Goal: Navigation & Orientation: Find specific page/section

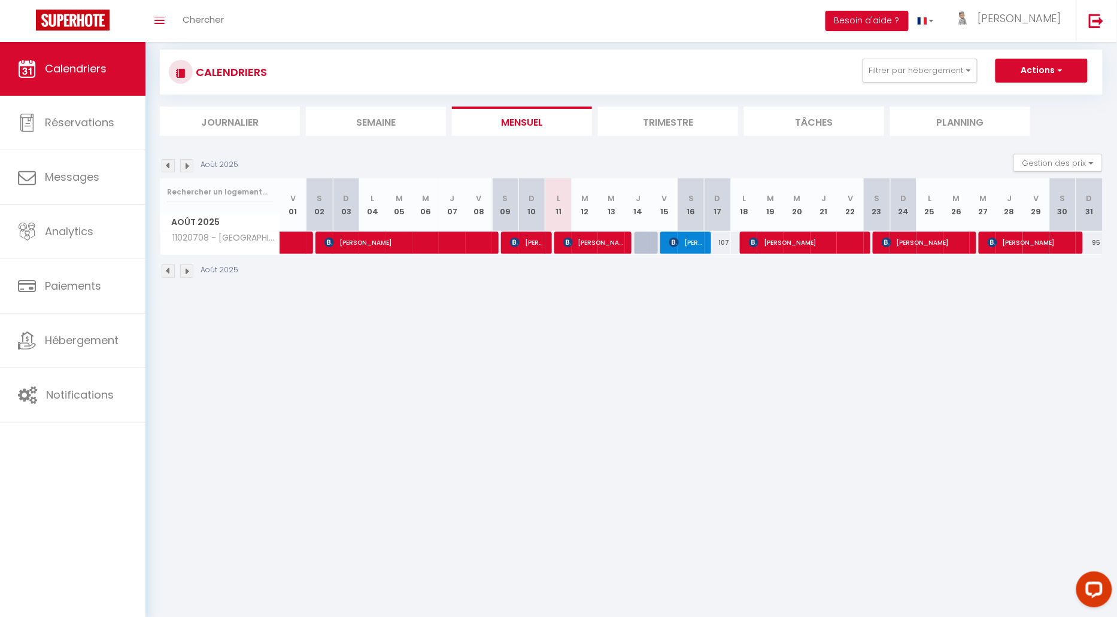
click at [393, 125] on li "Semaine" at bounding box center [376, 121] width 140 height 29
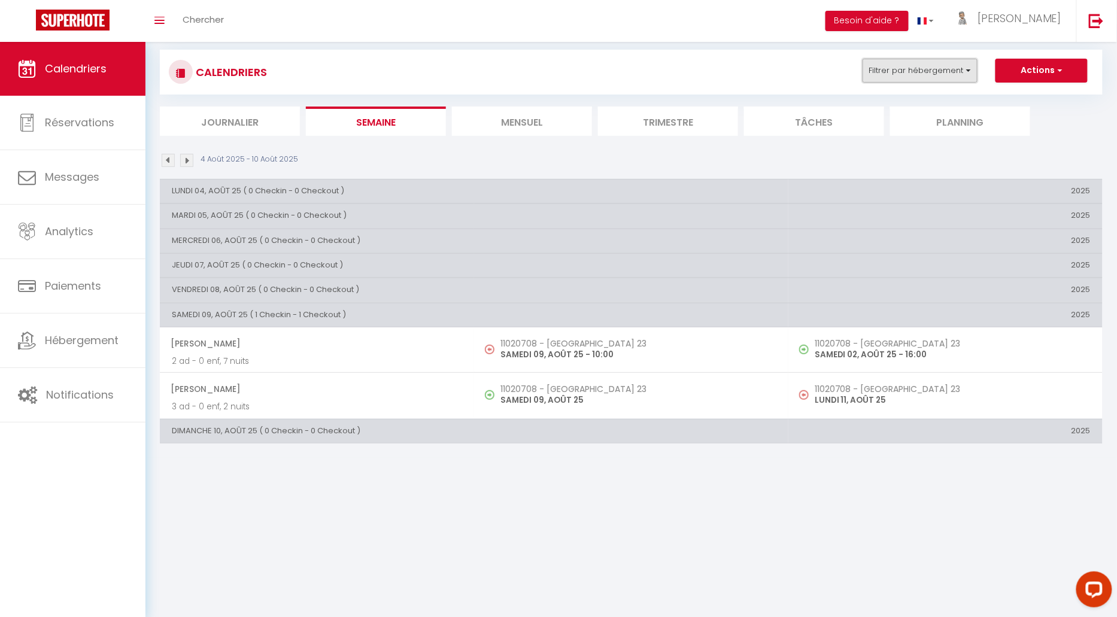
click at [909, 68] on button "Filtrer par hébergement" at bounding box center [920, 71] width 115 height 24
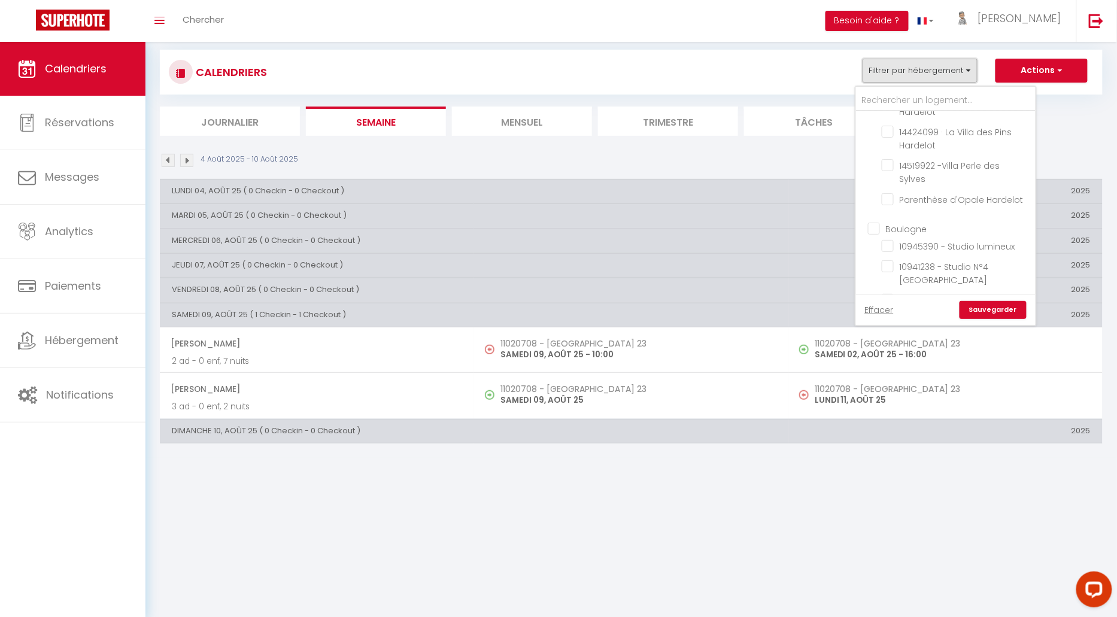
scroll to position [499, 0]
click at [875, 223] on input "Boulogne" at bounding box center [958, 229] width 180 height 12
checkbox input "true"
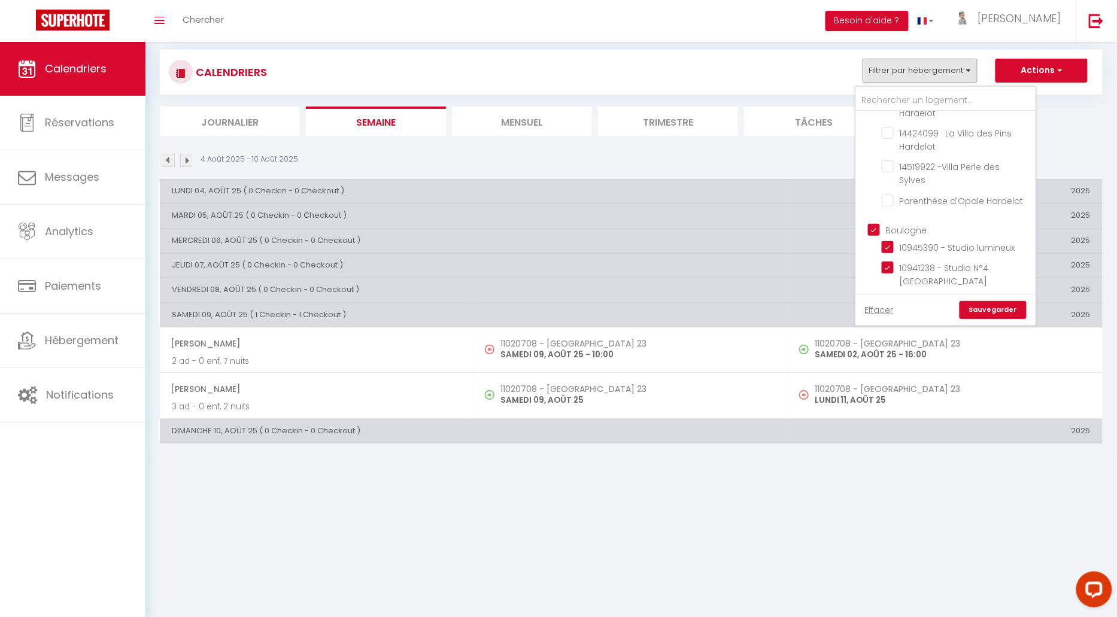
checkbox input "true"
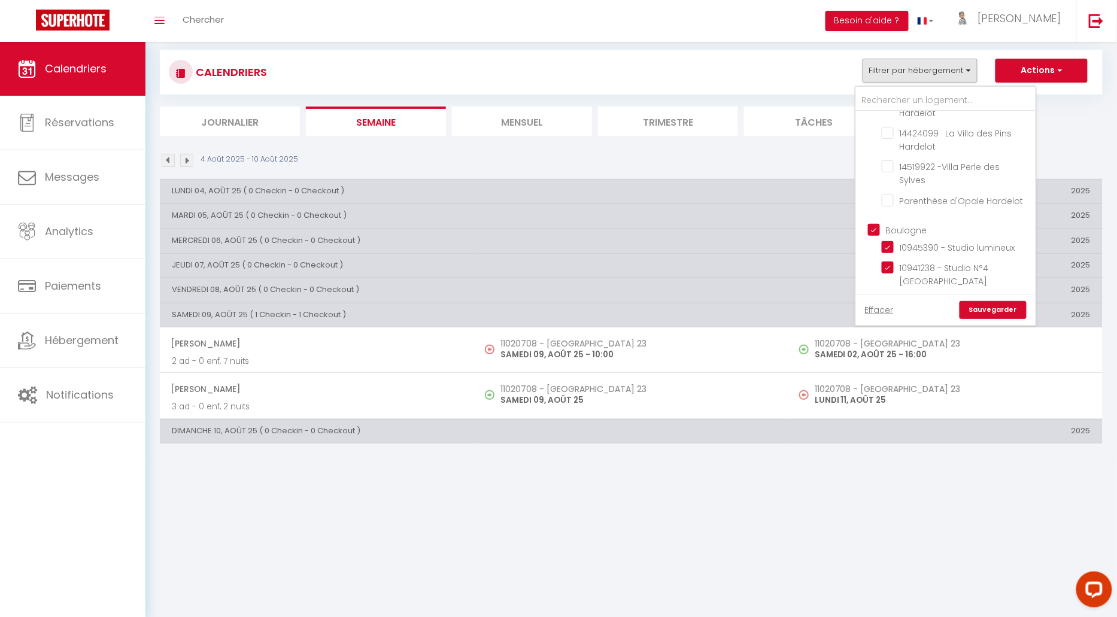
checkbox input "true"
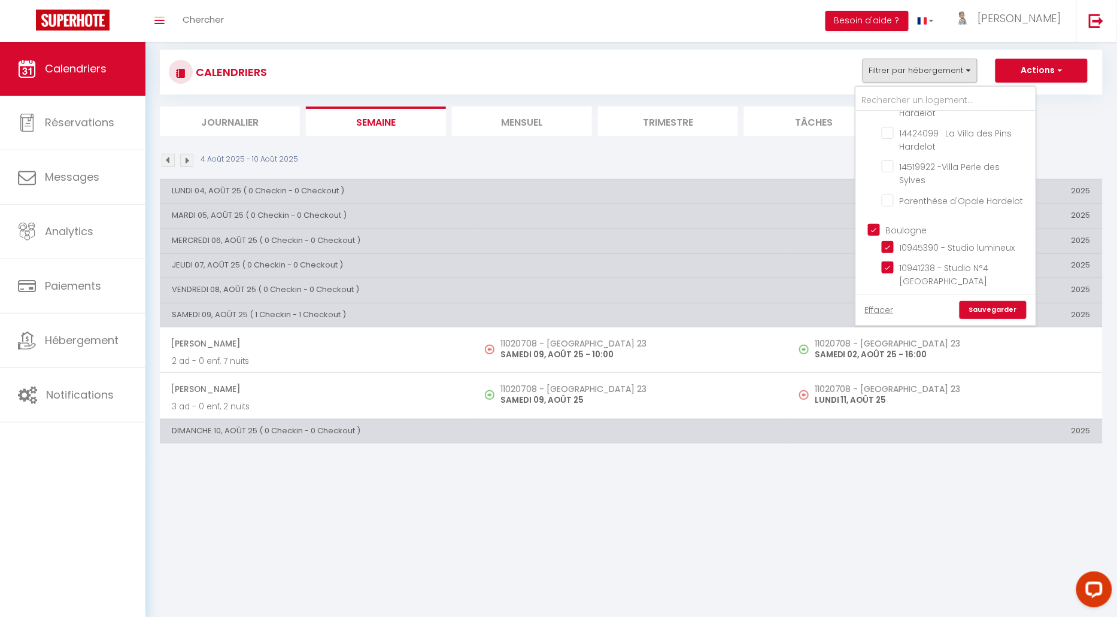
checkbox input "true"
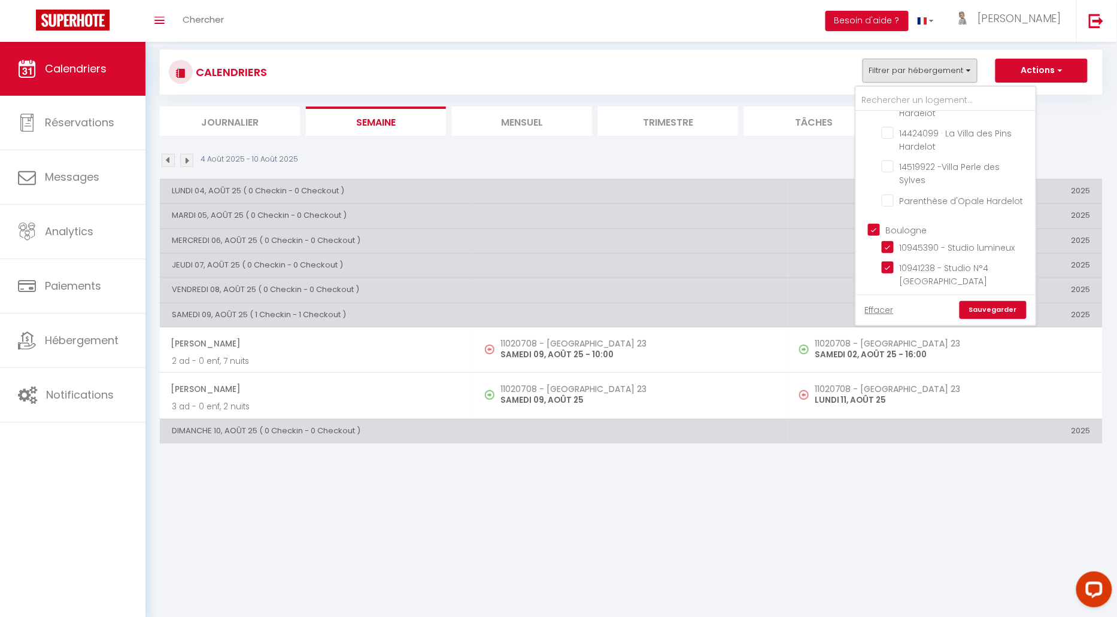
checkbox input "true"
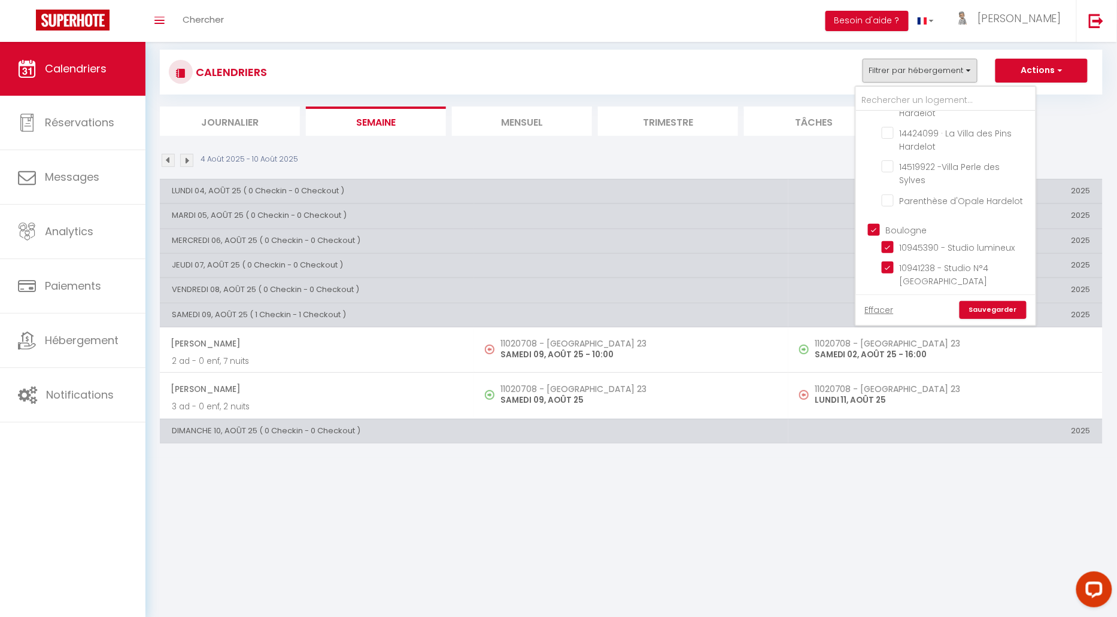
checkbox input "true"
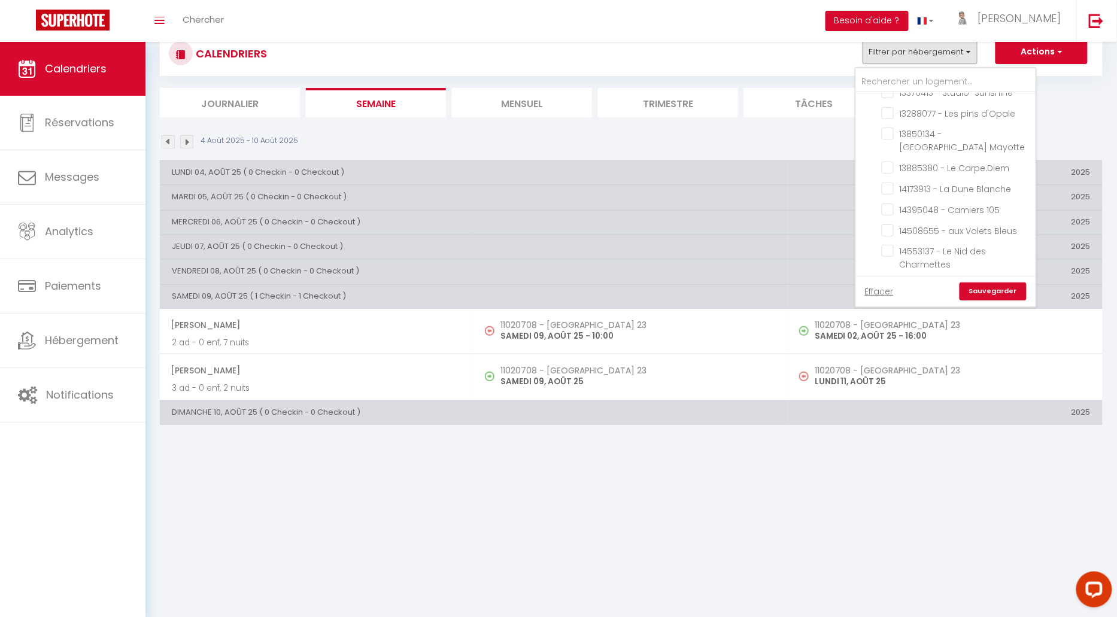
scroll to position [42, 0]
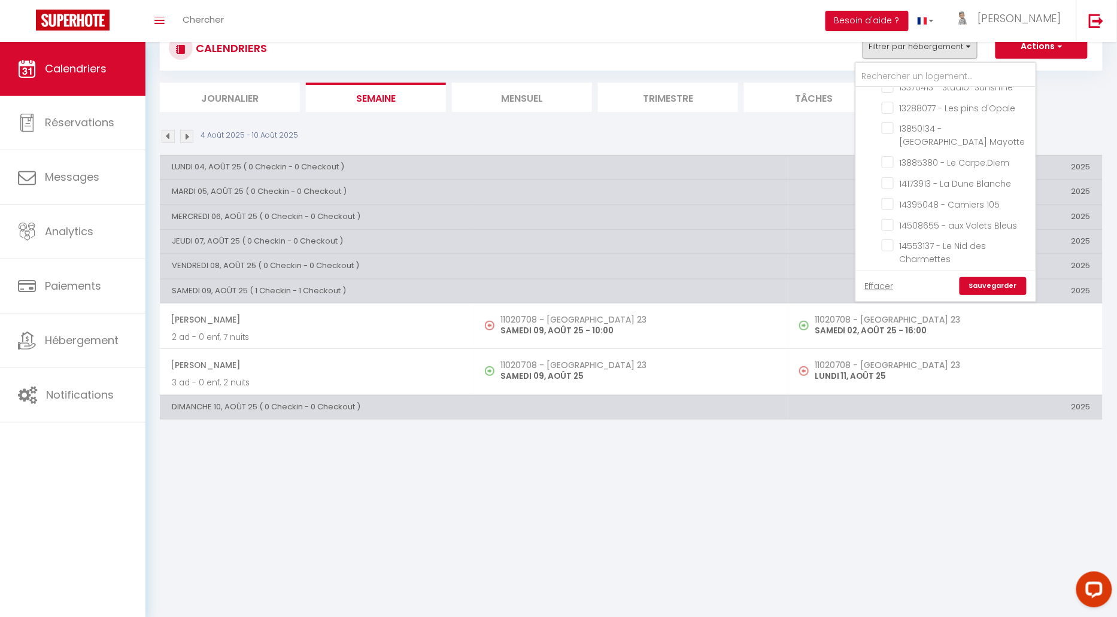
click at [996, 289] on link "Sauvegarder" at bounding box center [993, 286] width 67 height 18
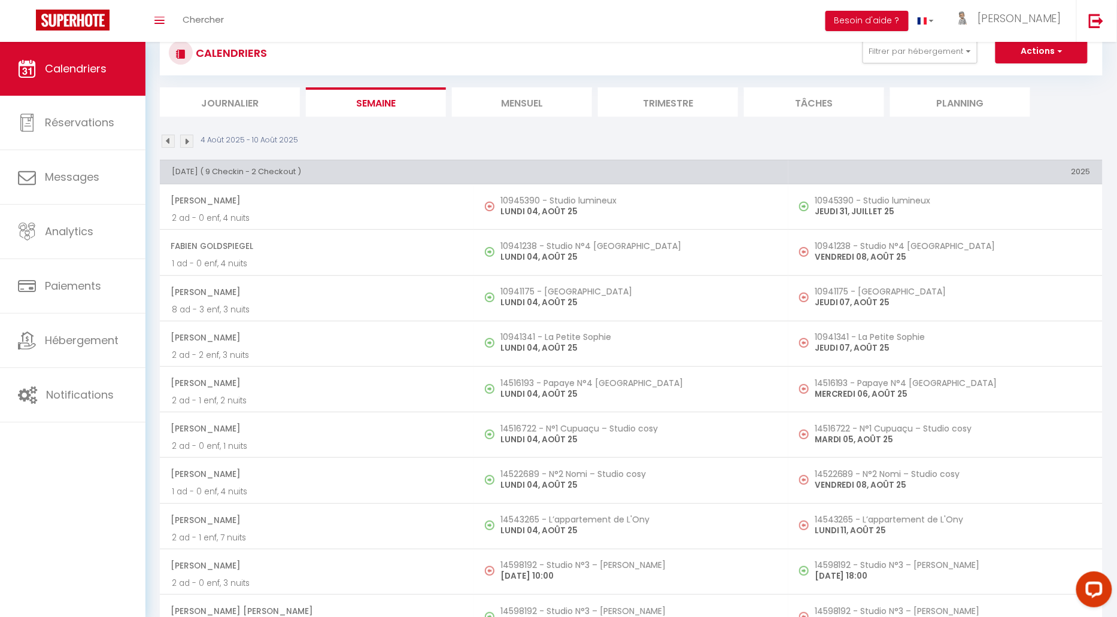
scroll to position [0, 0]
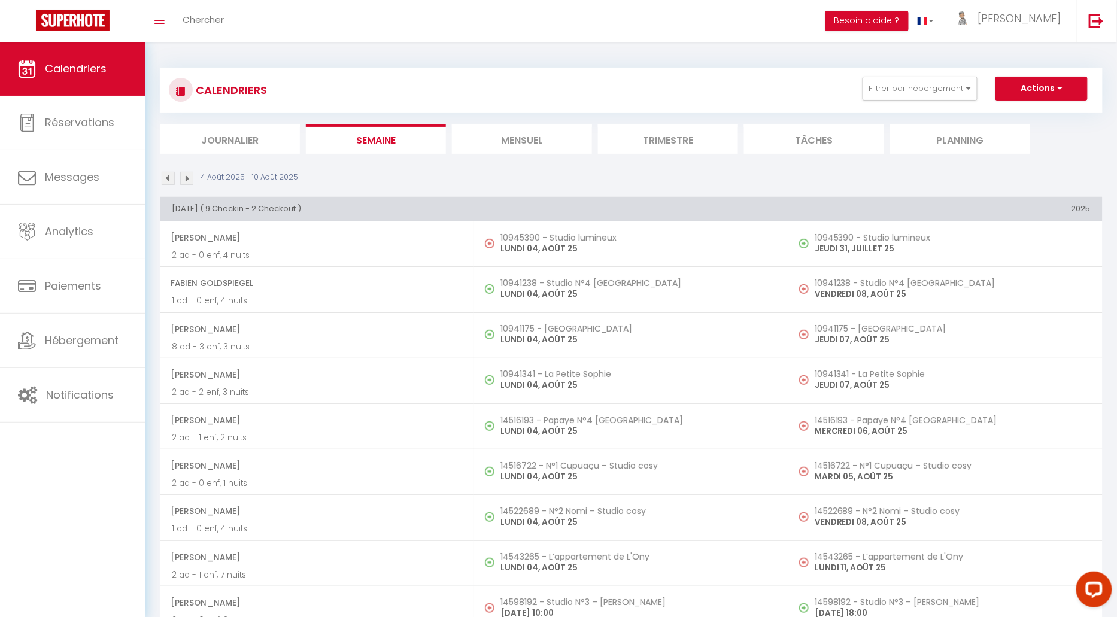
click at [185, 178] on img at bounding box center [186, 178] width 13 height 13
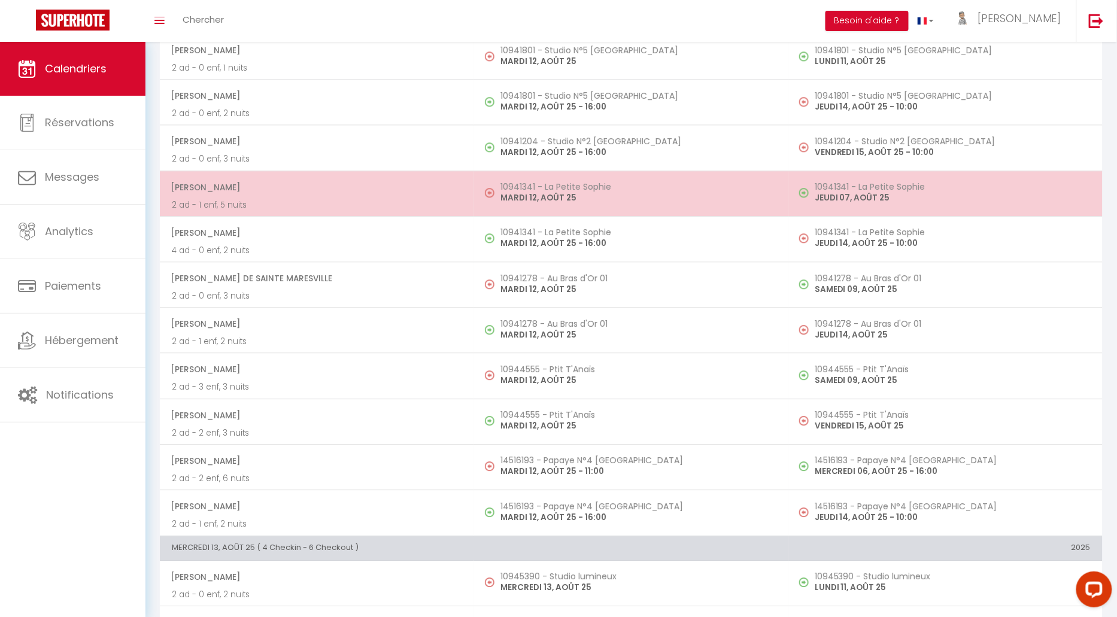
scroll to position [994, 0]
